Goal: Task Accomplishment & Management: Complete application form

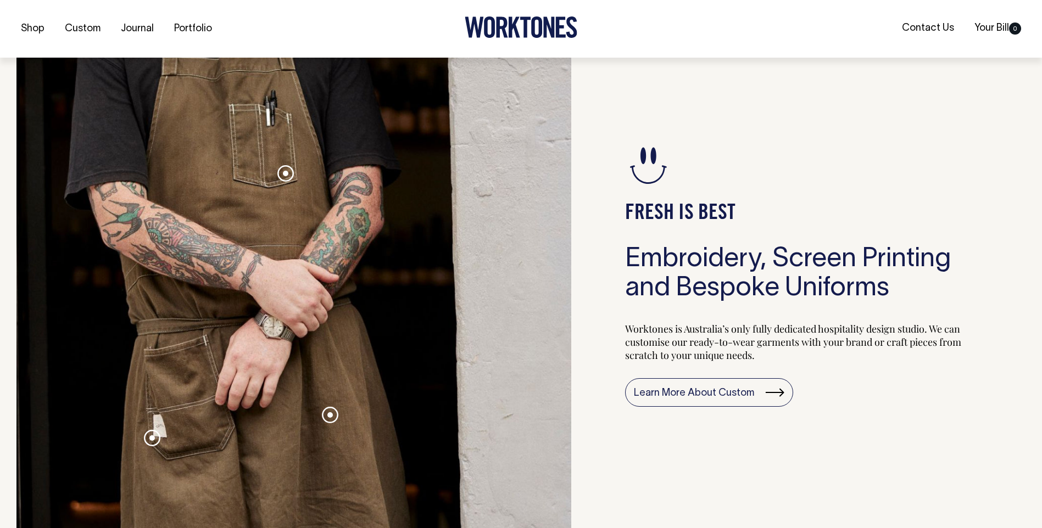
scroll to position [1098, 0]
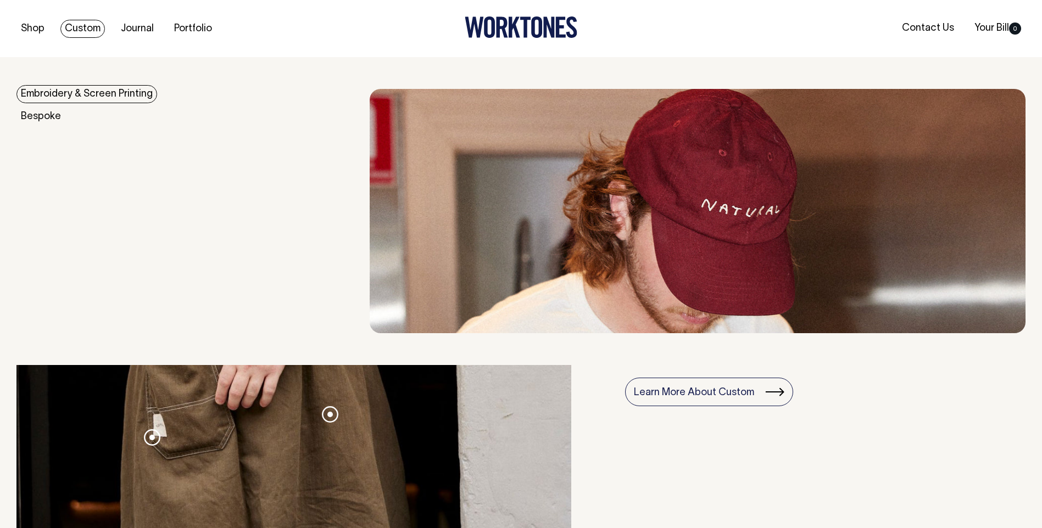
click at [94, 26] on link "Custom" at bounding box center [82, 29] width 44 height 18
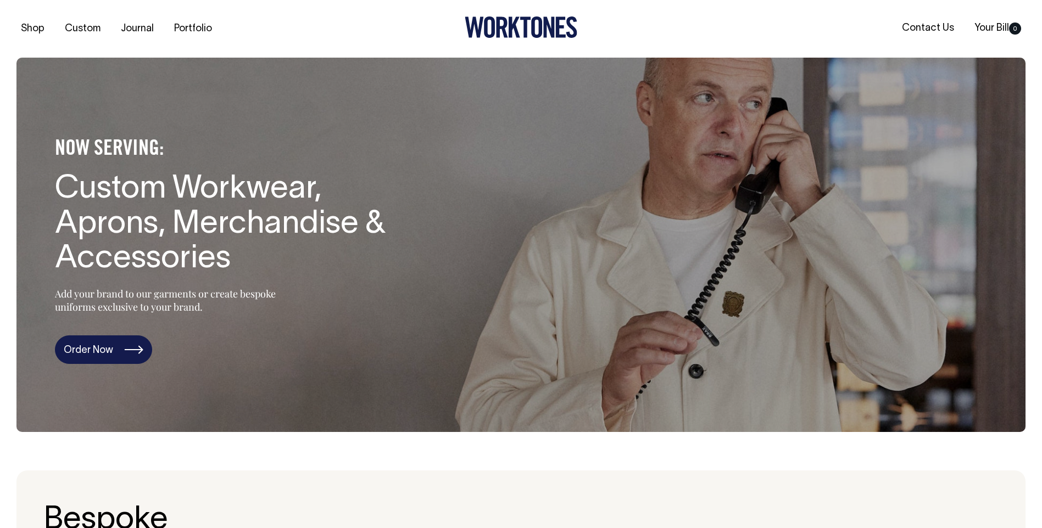
click at [119, 345] on link "Order Now" at bounding box center [103, 349] width 97 height 29
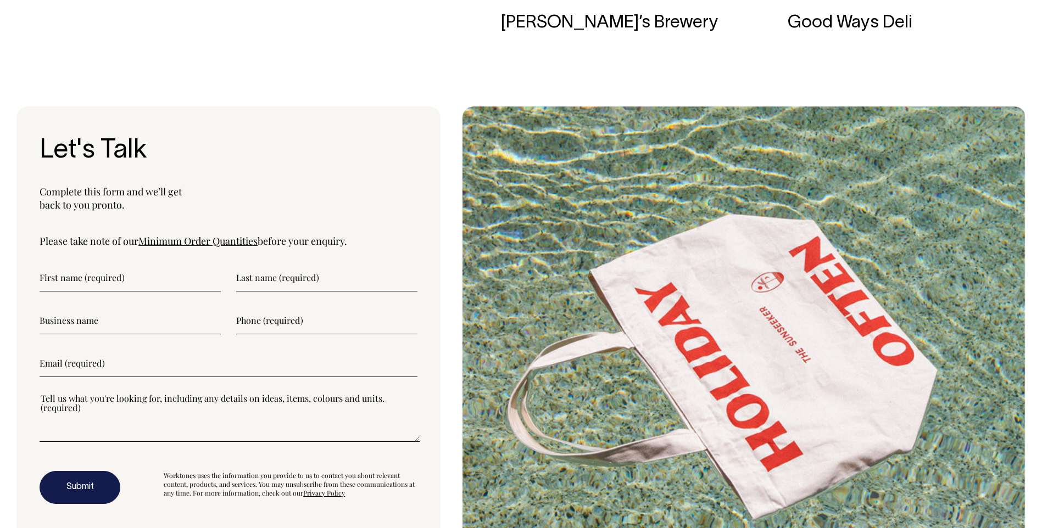
scroll to position [3723, 0]
click at [124, 289] on input"] "text" at bounding box center [130, 278] width 181 height 27
type input"] "Jack"
click at [277, 287] on input"] "text" at bounding box center [326, 278] width 181 height 27
type input"] "Luland"
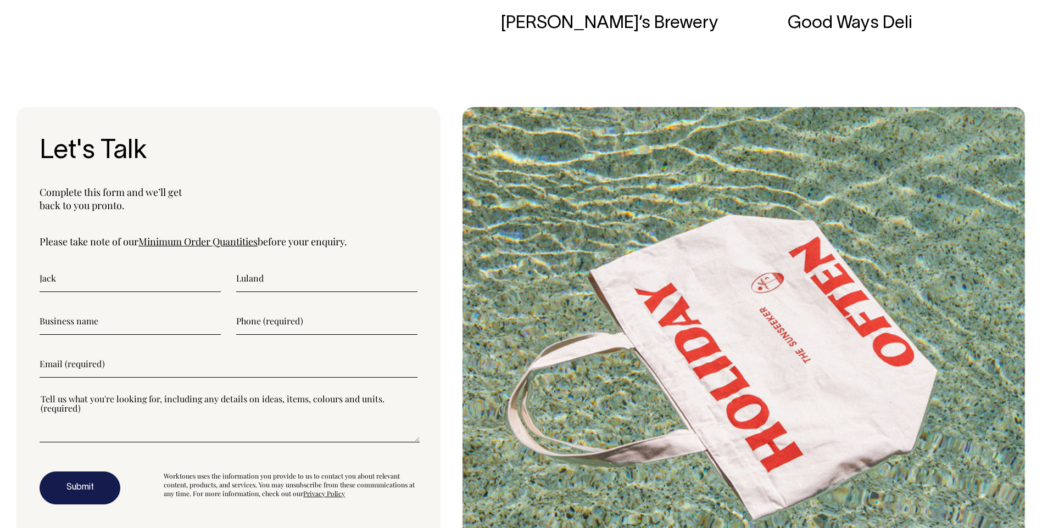
click at [97, 320] on input"] "text" at bounding box center [130, 320] width 181 height 27
type input"] "Lu's Deli"
click at [327, 325] on input"] "text" at bounding box center [326, 320] width 181 height 27
type input"] "0434700523"
click at [135, 376] on input"] "email" at bounding box center [229, 363] width 378 height 27
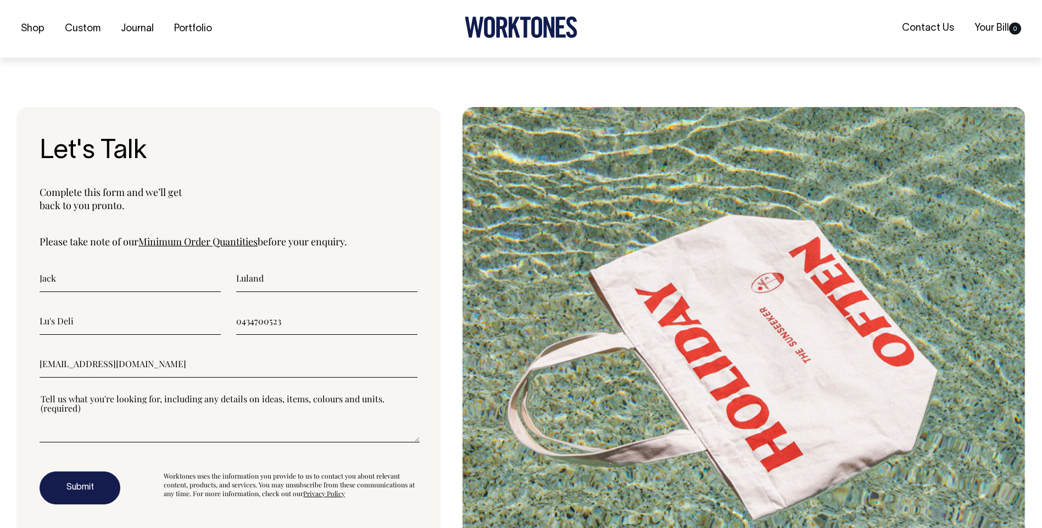
scroll to position [3778, 0]
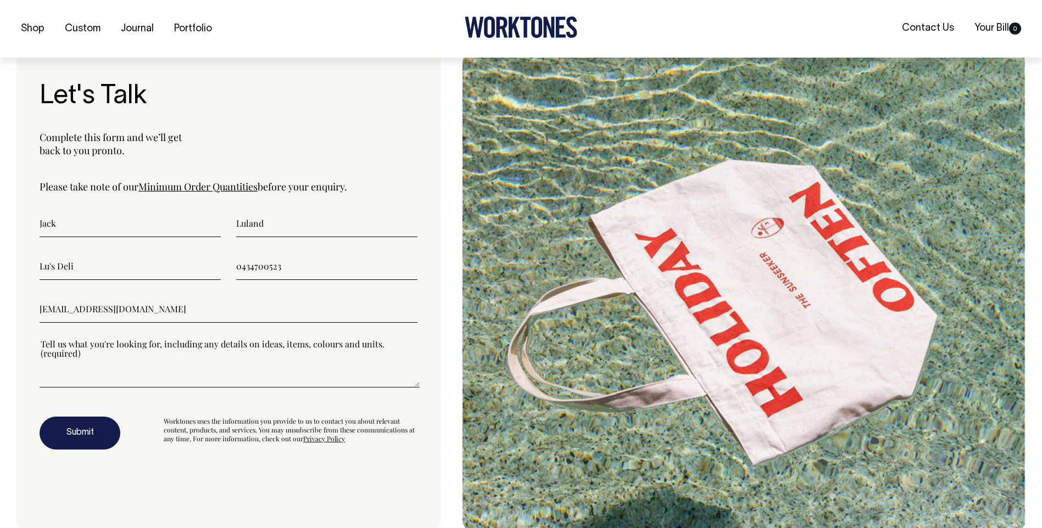
type input"] "jack@lusdeli.com.au"
click at [242, 365] on textarea"] at bounding box center [230, 362] width 380 height 49
click at [210, 376] on textarea"] at bounding box center [230, 362] width 380 height 49
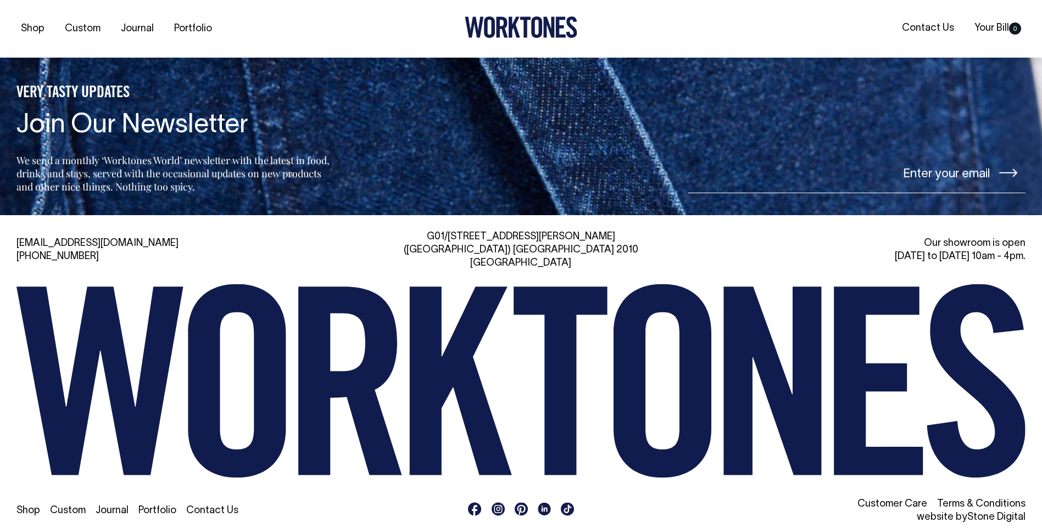
scroll to position [4806, 0]
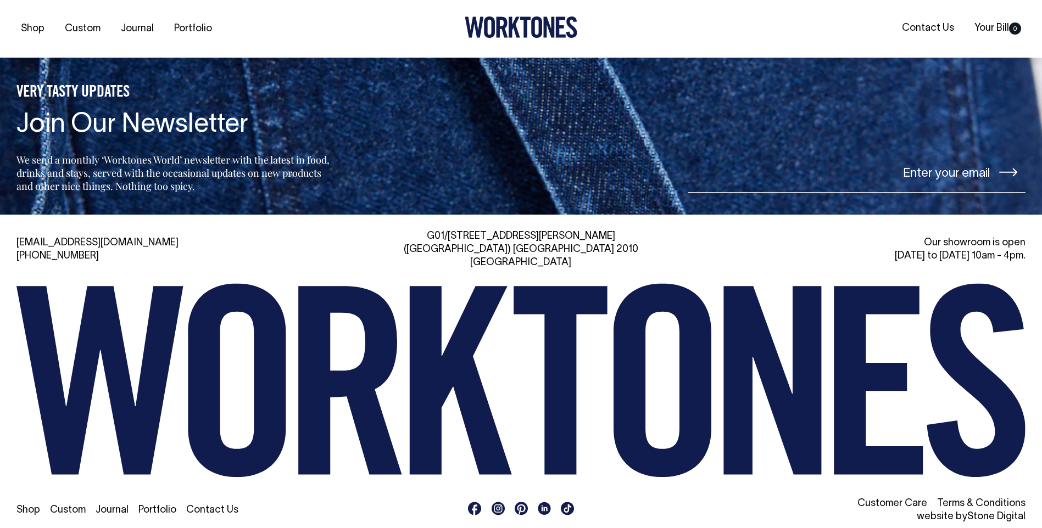
type textarea"] "Hey guys! Keen to connect in regards to a new Deli and Wine bar we're opening u…"
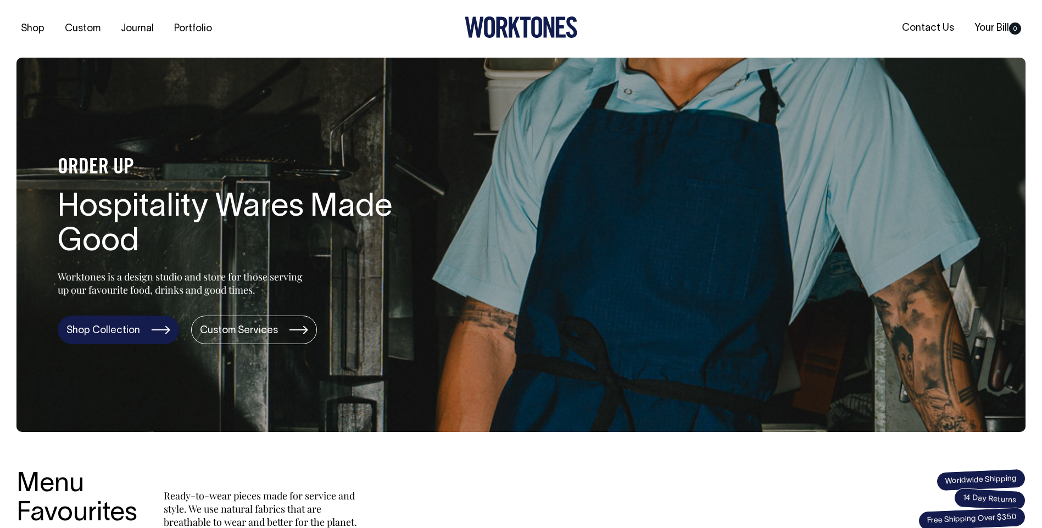
click at [140, 329] on link "Shop Collection" at bounding box center [118, 330] width 121 height 29
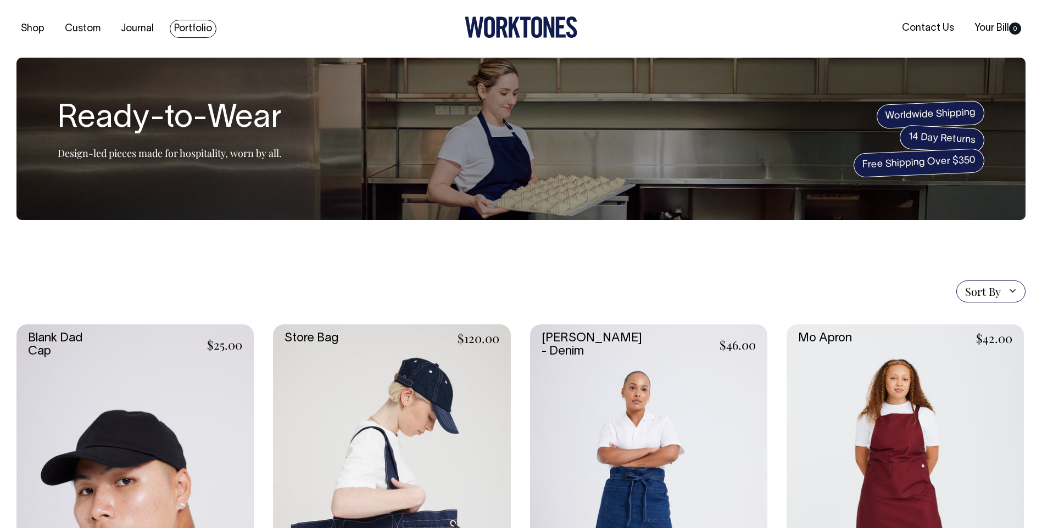
click at [198, 27] on link "Portfolio" at bounding box center [193, 29] width 47 height 18
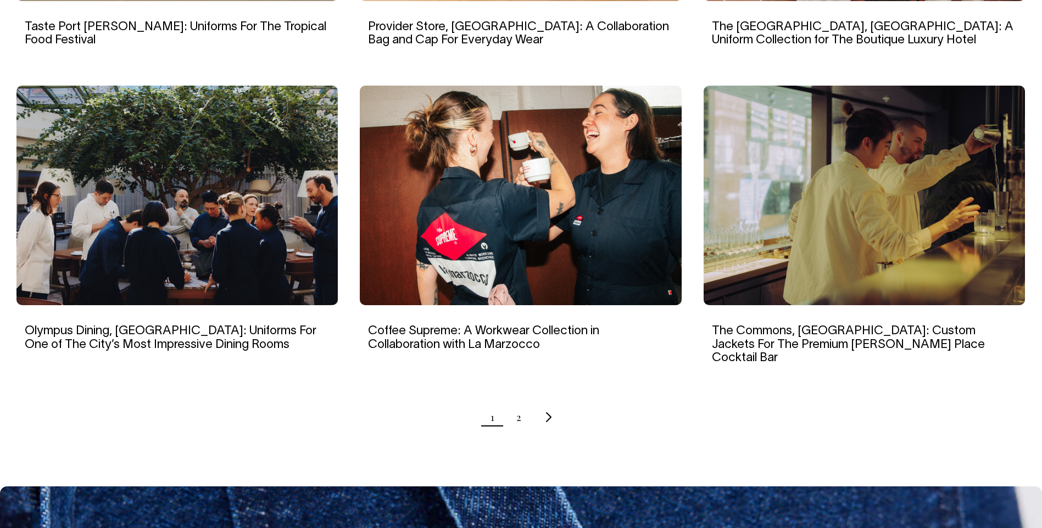
scroll to position [988, 0]
click at [529, 289] on img at bounding box center [520, 196] width 321 height 220
click at [516, 404] on link "2" at bounding box center [518, 417] width 5 height 27
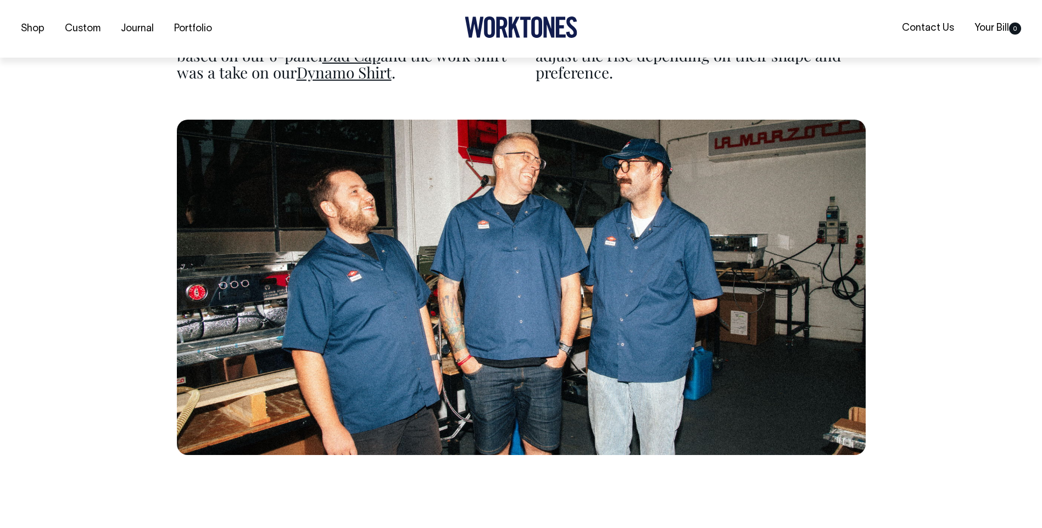
scroll to position [3020, 0]
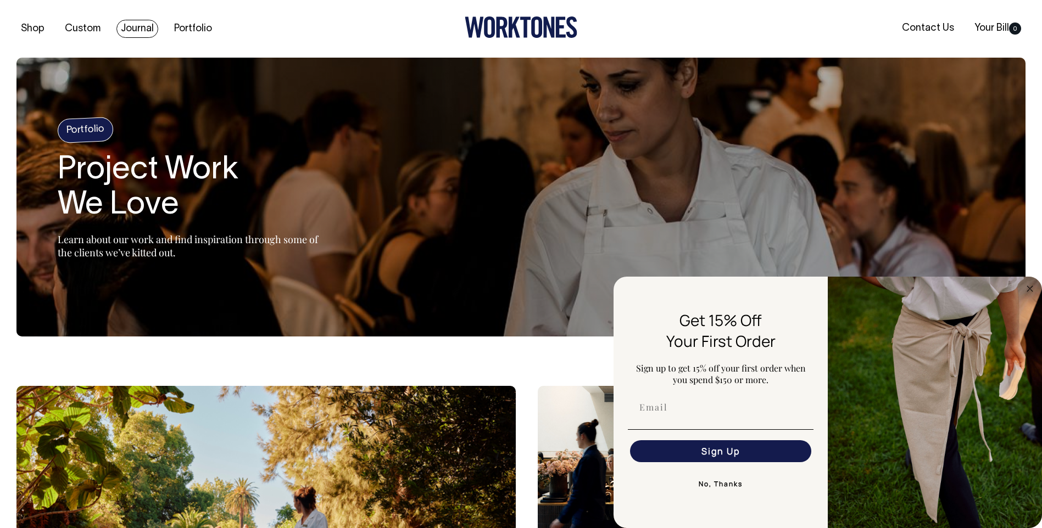
click at [131, 25] on link "Journal" at bounding box center [137, 29] width 42 height 18
